Goal: Information Seeking & Learning: Find specific fact

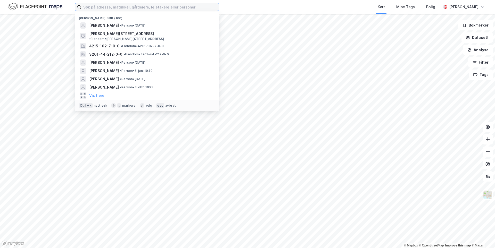
click at [125, 11] on input at bounding box center [150, 7] width 138 height 8
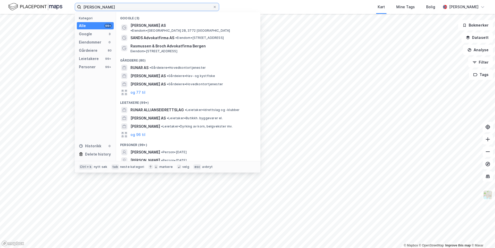
scroll to position [16, 0]
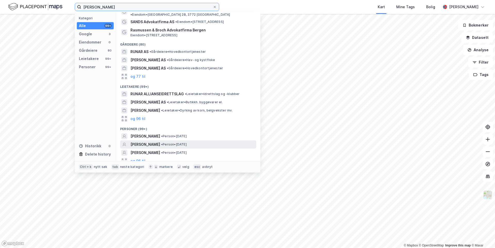
type input "[PERSON_NAME]"
click at [160, 142] on span "[PERSON_NAME]" at bounding box center [145, 145] width 30 height 6
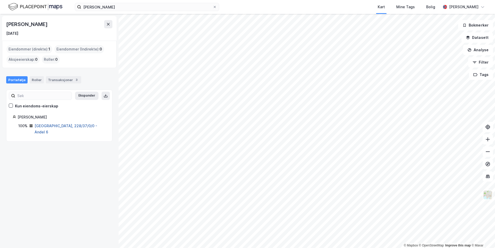
click at [62, 125] on link "[GEOGRAPHIC_DATA], 228/37/0/0 - Andel 6" at bounding box center [66, 129] width 63 height 11
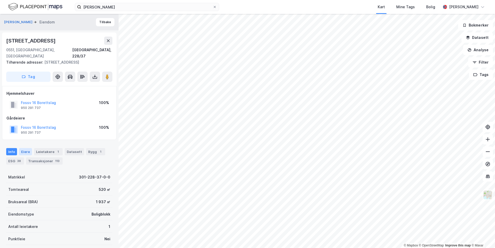
click at [28, 148] on div "Eiere" at bounding box center [25, 151] width 13 height 7
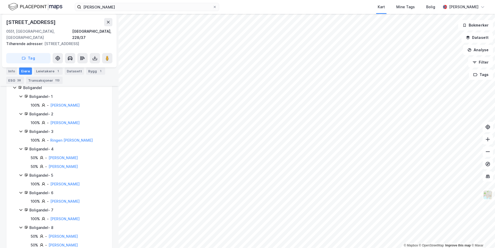
scroll to position [155, 0]
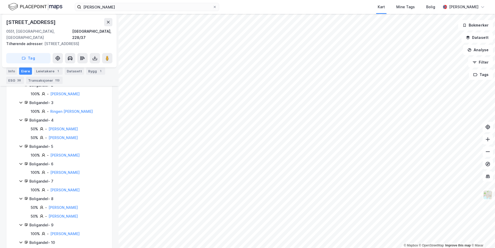
click at [20, 162] on icon at bounding box center [21, 164] width 4 height 4
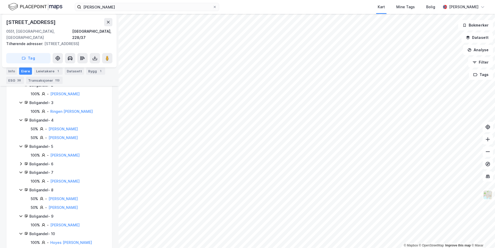
click at [23, 161] on div "Boligandel - 6" at bounding box center [62, 164] width 87 height 6
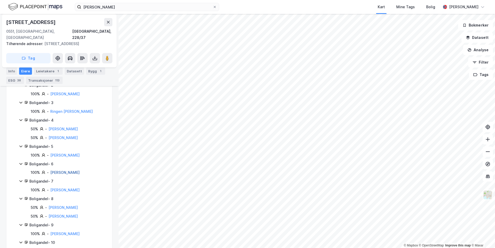
click at [69, 170] on link "[PERSON_NAME]" at bounding box center [64, 172] width 29 height 4
